Goal: Information Seeking & Learning: Learn about a topic

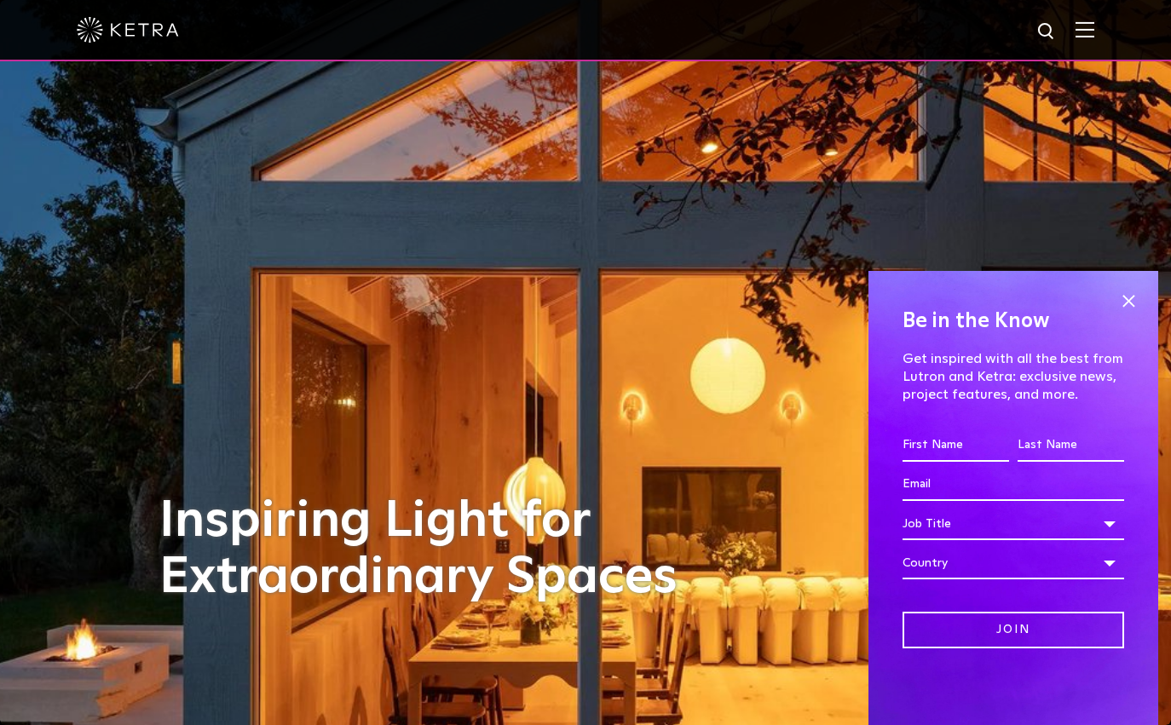
click at [632, 684] on div "Inspiring Light for Extraordinary Spaces" at bounding box center [585, 362] width 852 height 725
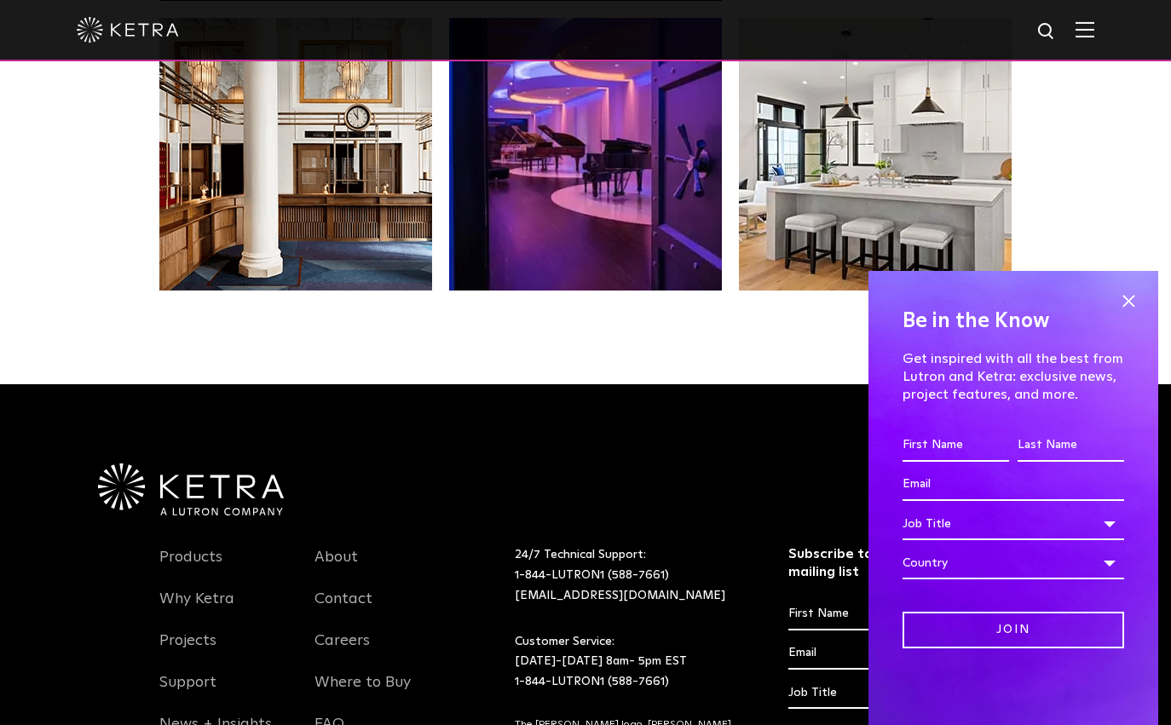
scroll to position [3585, 0]
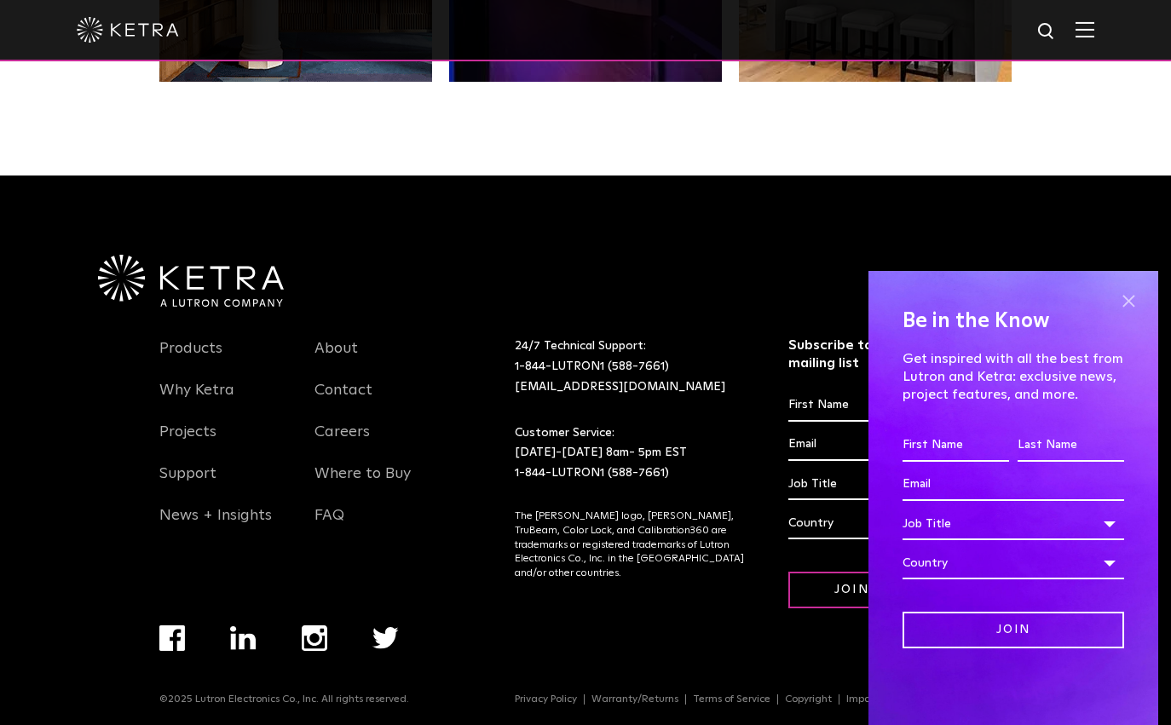
click at [1135, 306] on span at bounding box center [1129, 301] width 26 height 26
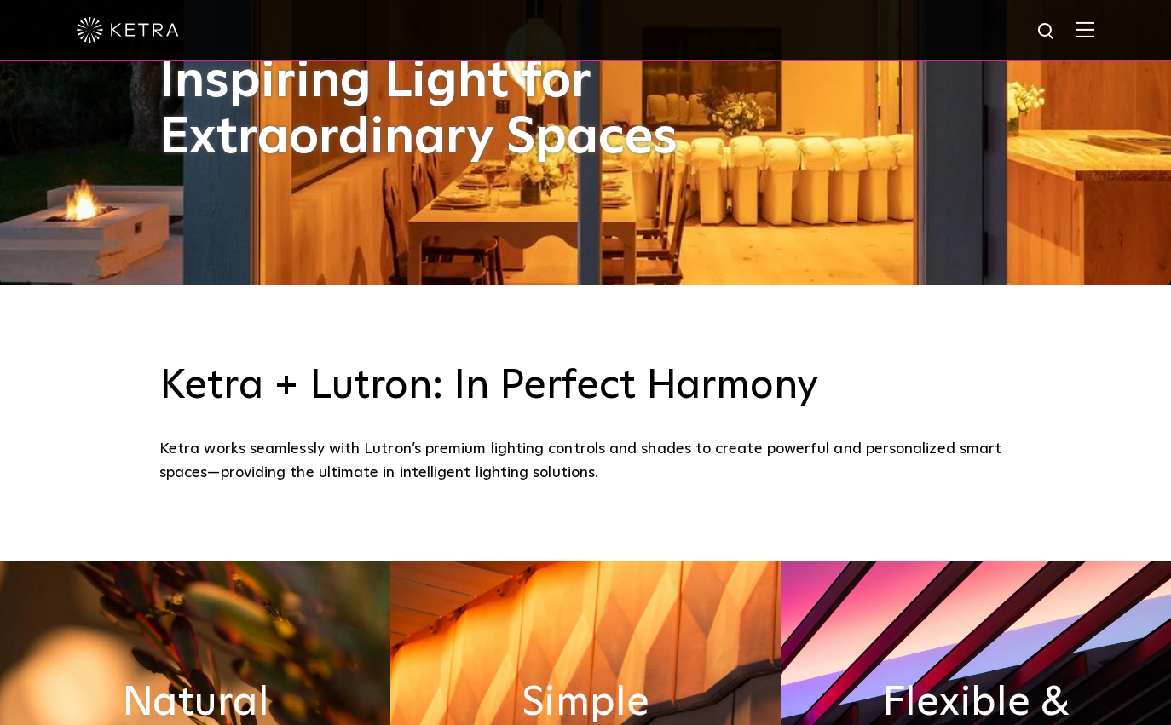
scroll to position [0, 0]
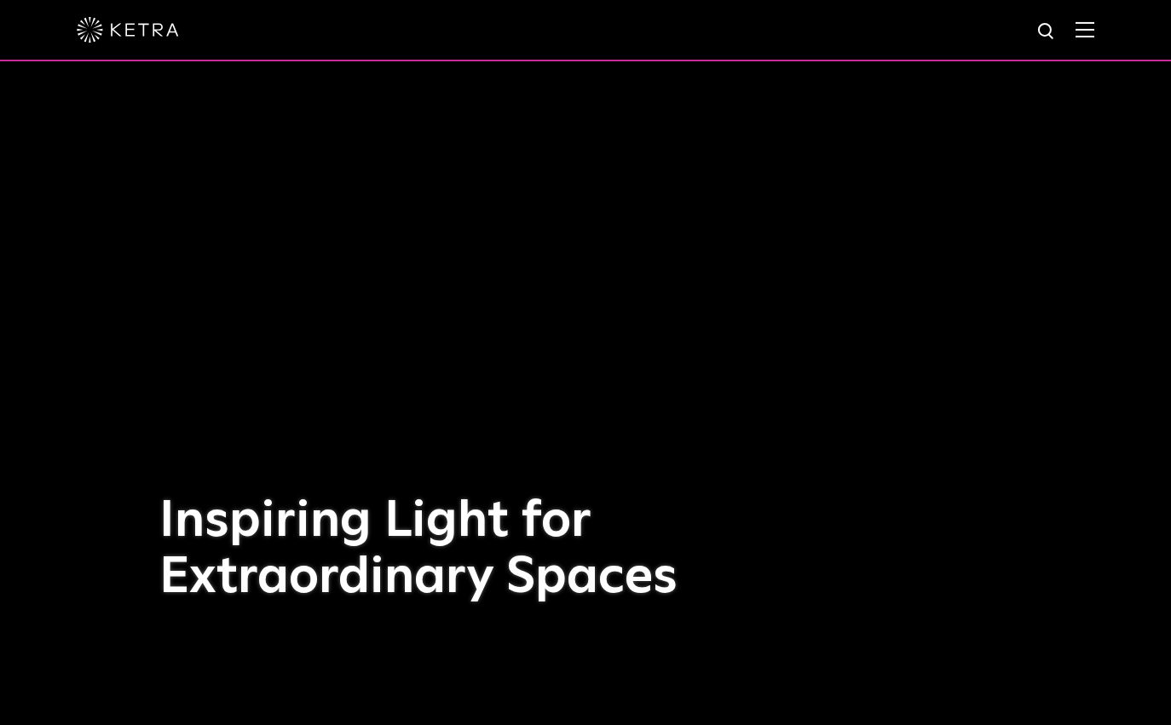
click at [1089, 32] on img at bounding box center [1085, 29] width 19 height 16
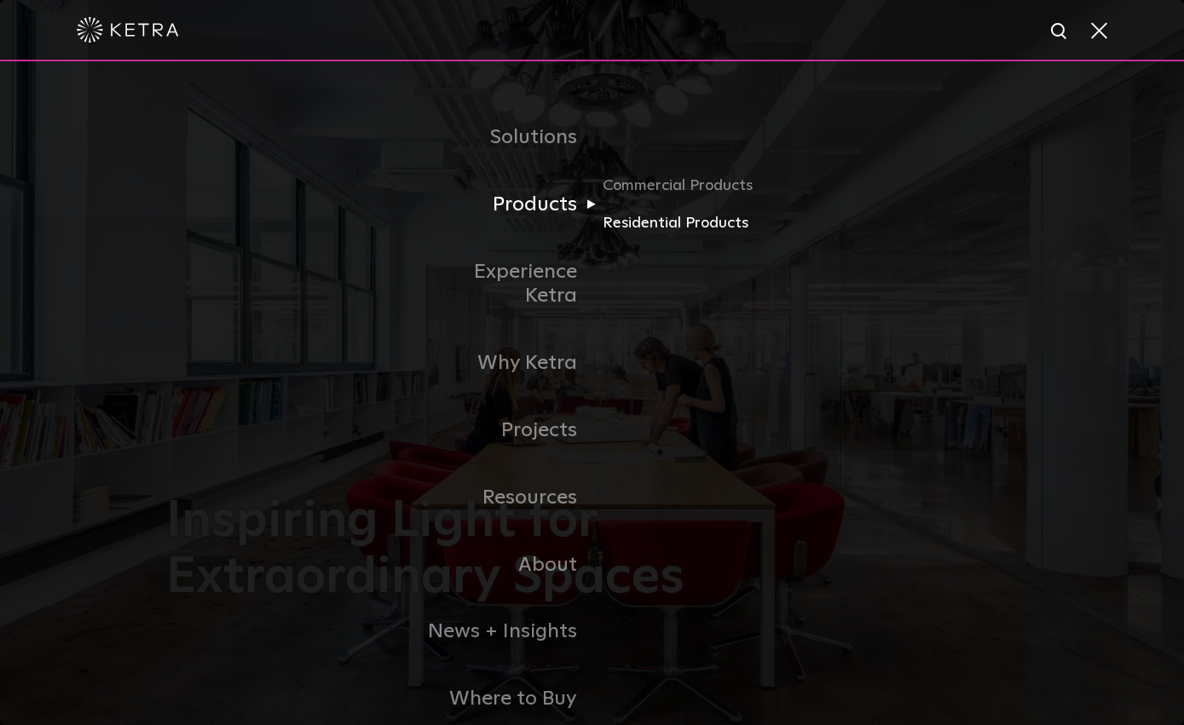
click at [610, 223] on link "Residential Products" at bounding box center [685, 223] width 164 height 25
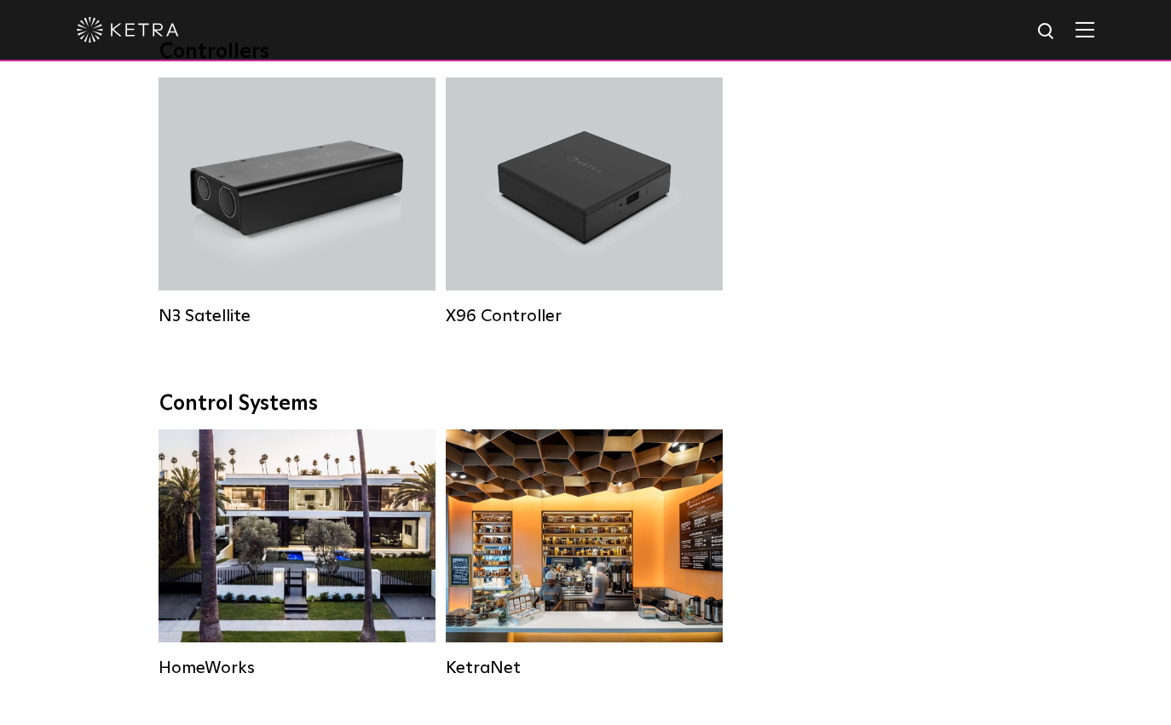
scroll to position [1961, 0]
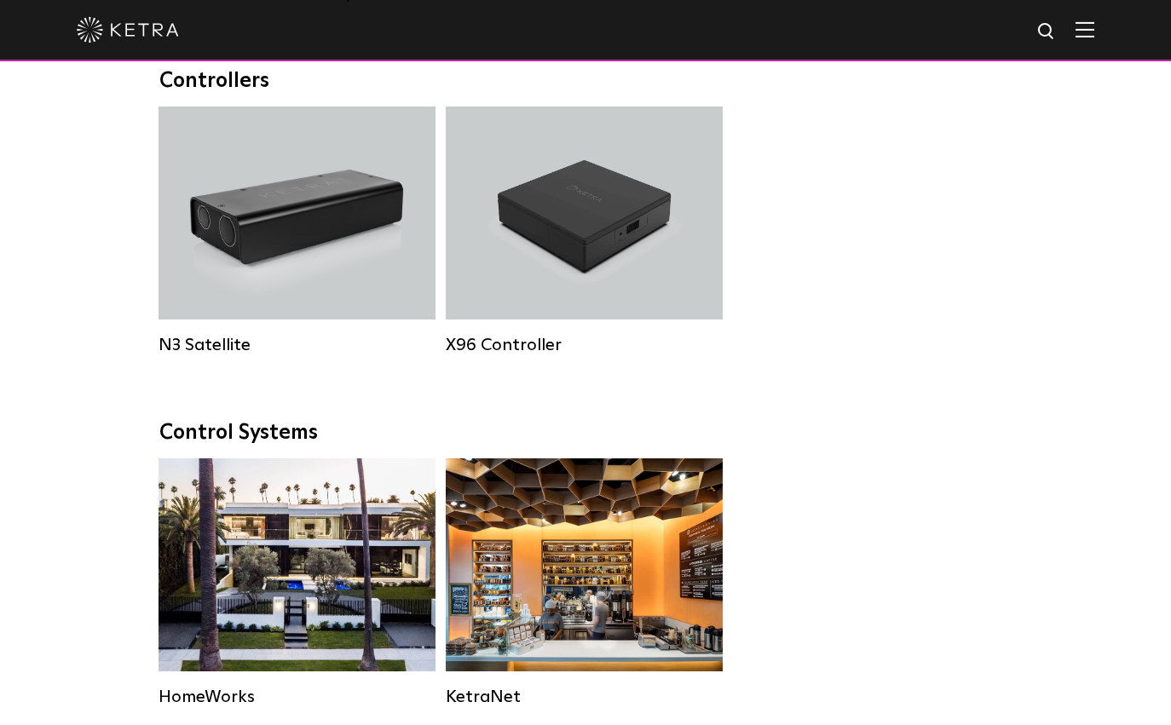
click at [996, 290] on div "N3 Satellite N3 Satellite X96 Controller X96 Controller" at bounding box center [585, 248] width 865 height 283
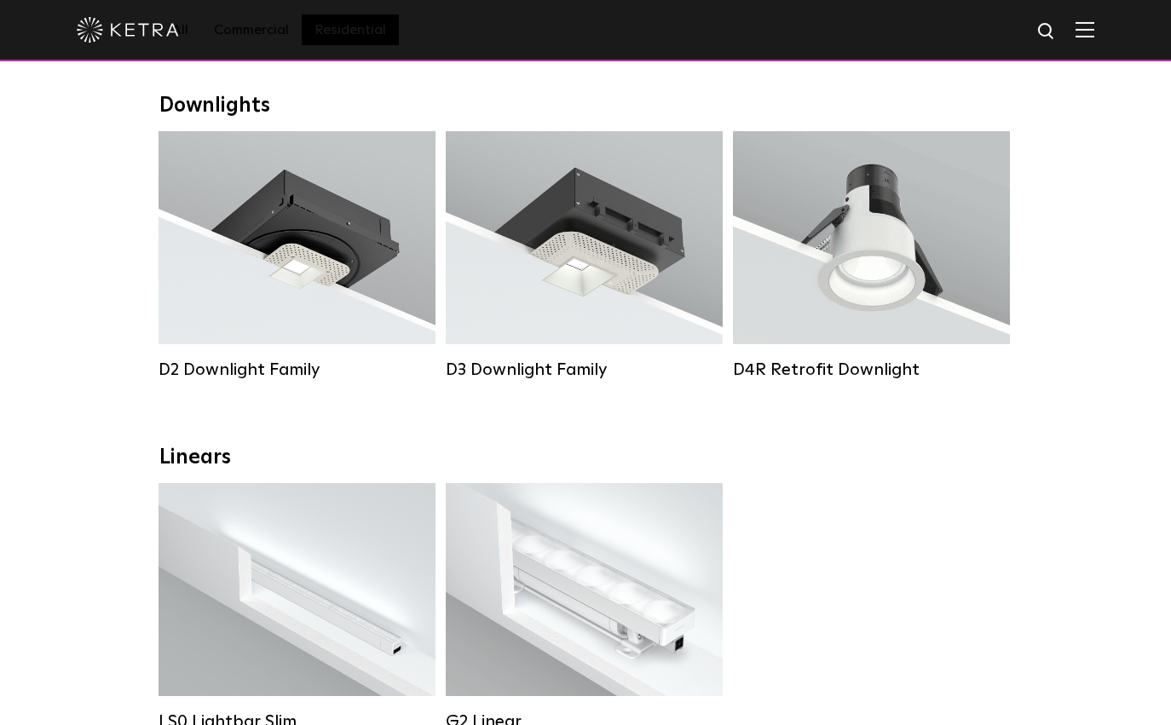
scroll to position [256, 0]
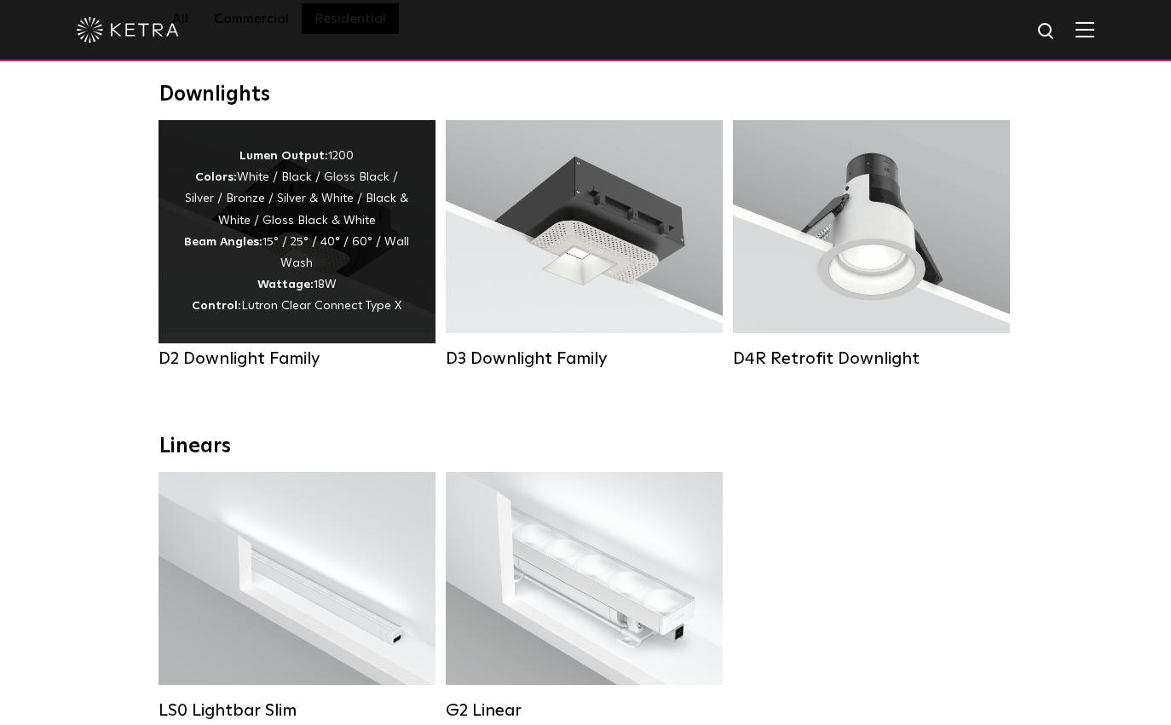
click at [258, 312] on span "Lutron Clear Connect Type X" at bounding box center [321, 306] width 160 height 12
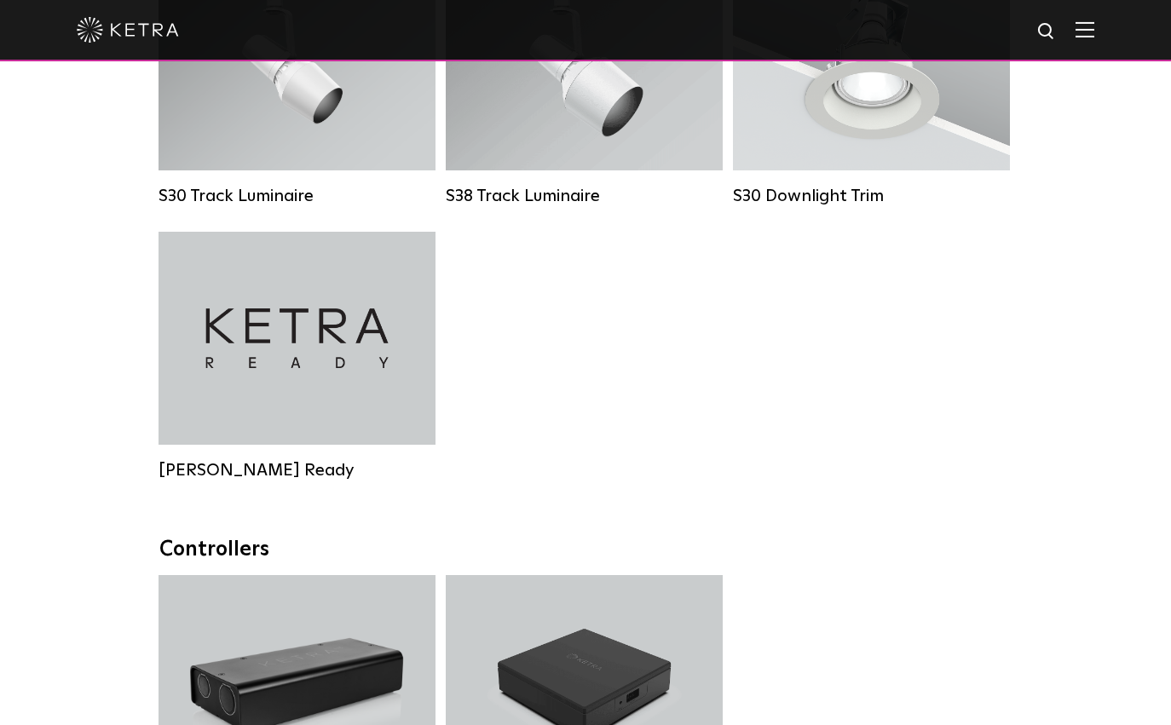
scroll to position [1790, 0]
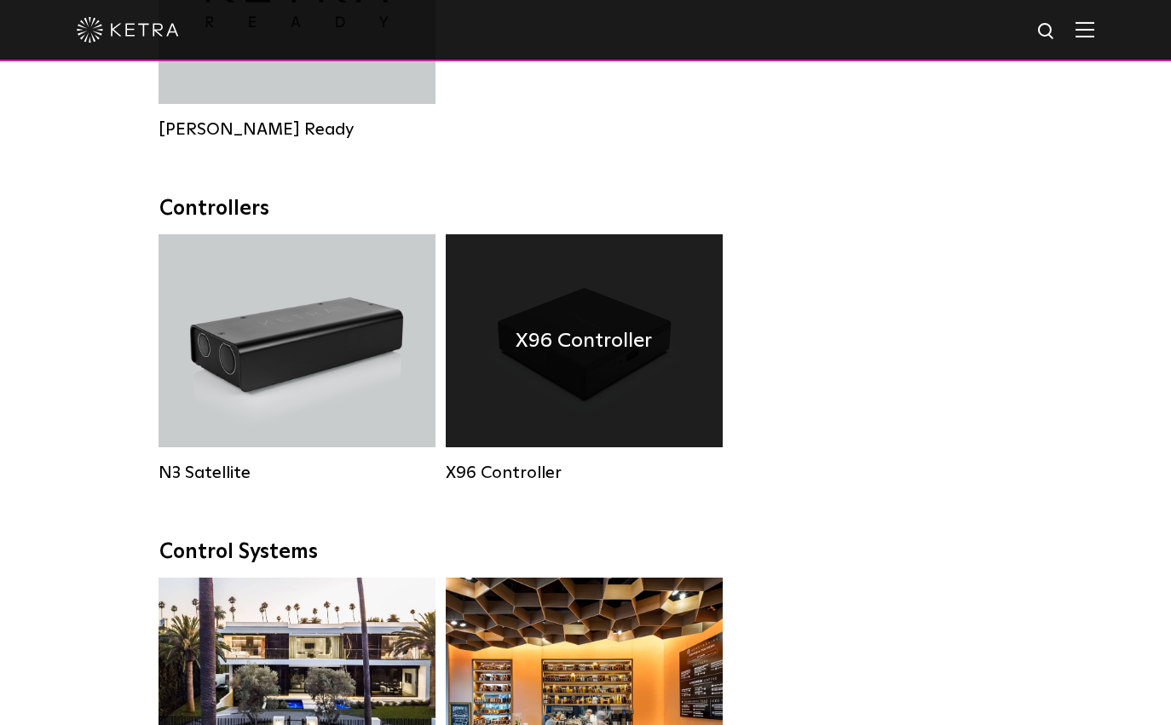
click at [569, 401] on div "X96 Controller" at bounding box center [584, 340] width 277 height 213
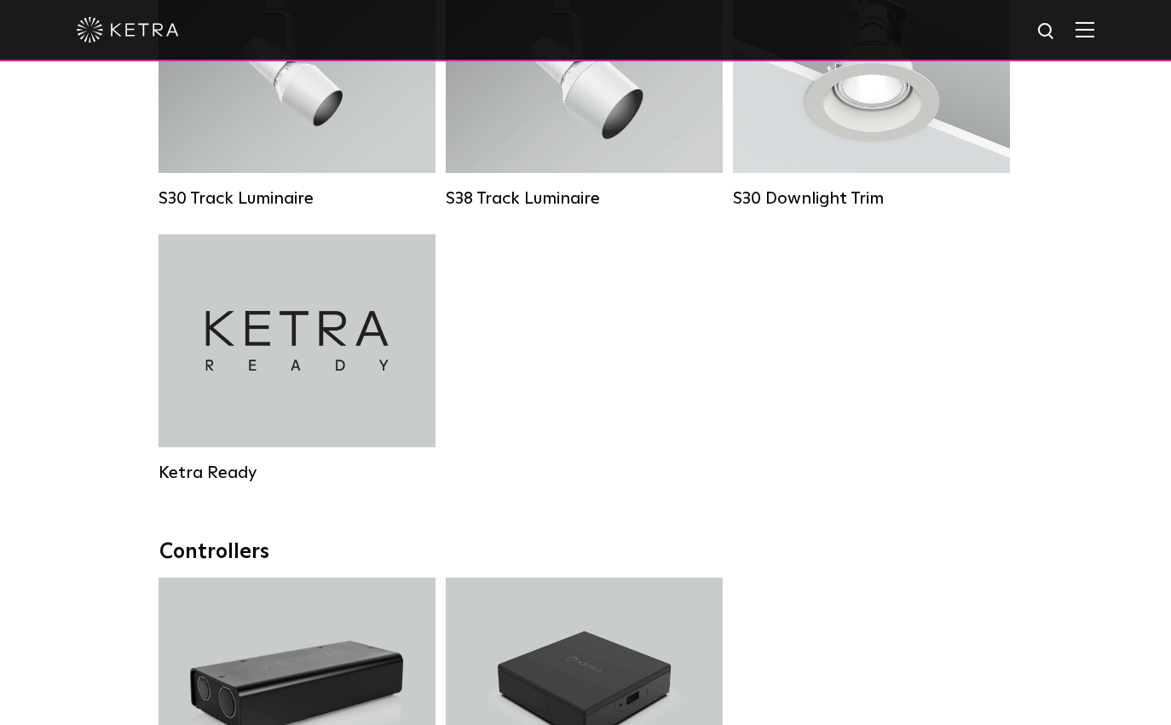
scroll to position [1620, 0]
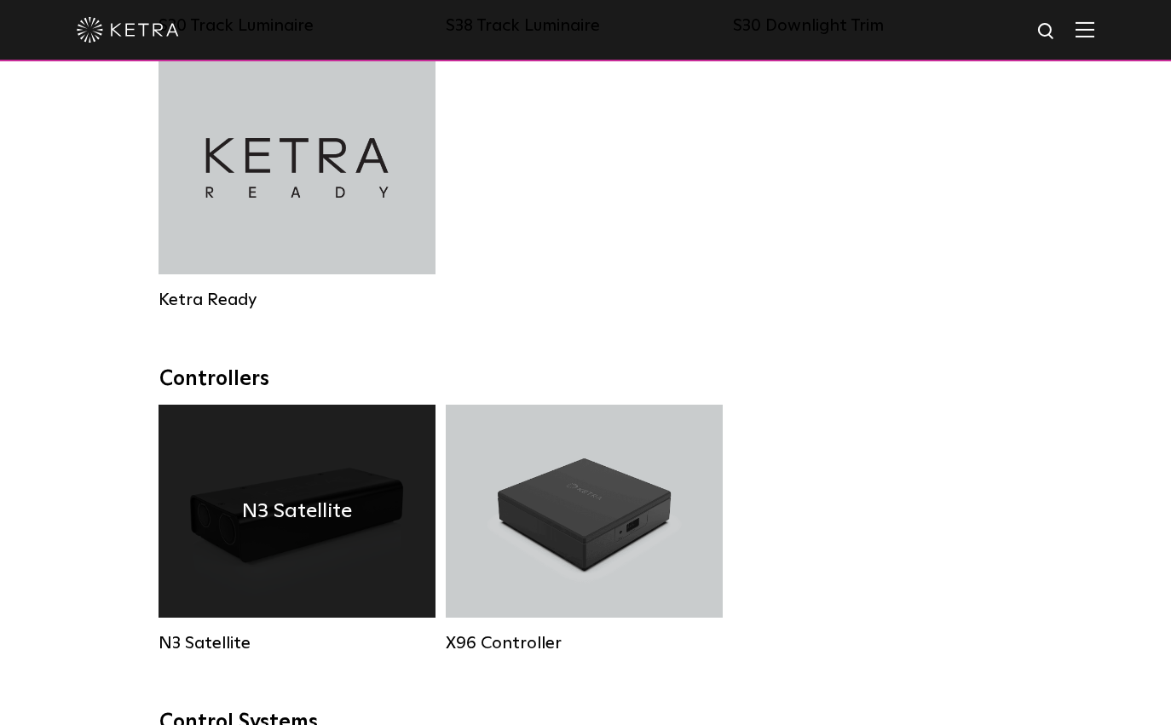
click at [301, 571] on div "N3 Satellite" at bounding box center [297, 511] width 277 height 213
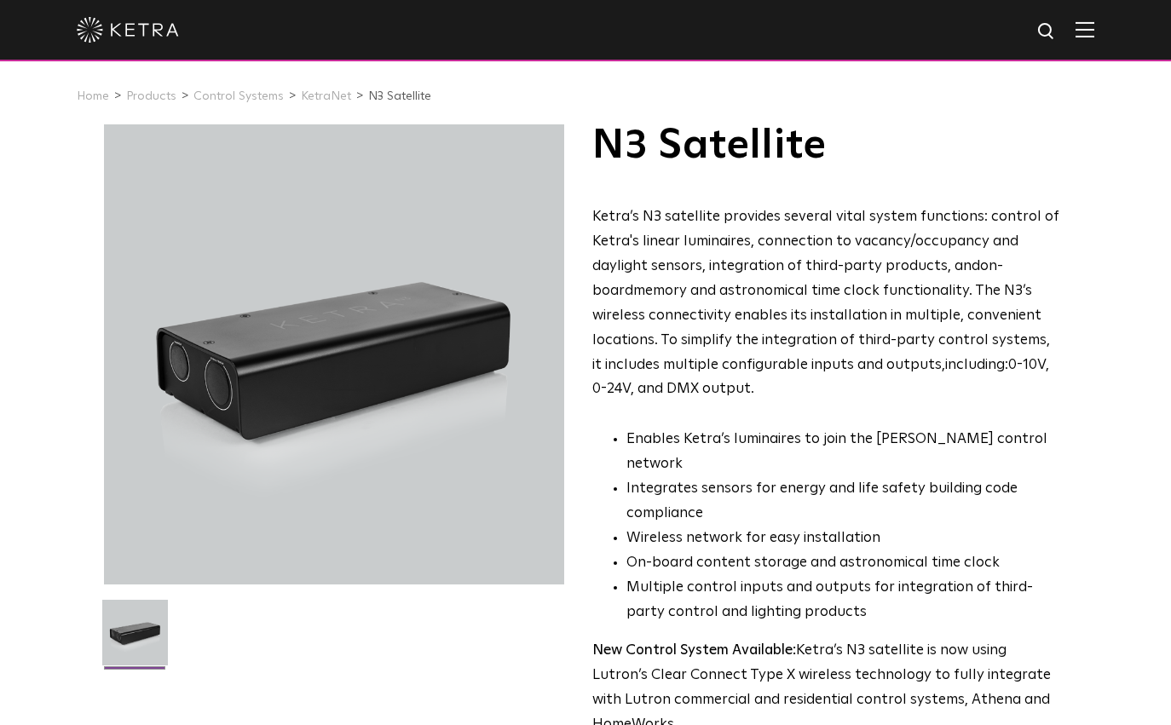
click at [807, 396] on p "Ketra’s N3 satellite provides several vital system functions: control of Ketra'…" at bounding box center [827, 303] width 470 height 197
